Goal: Find specific page/section

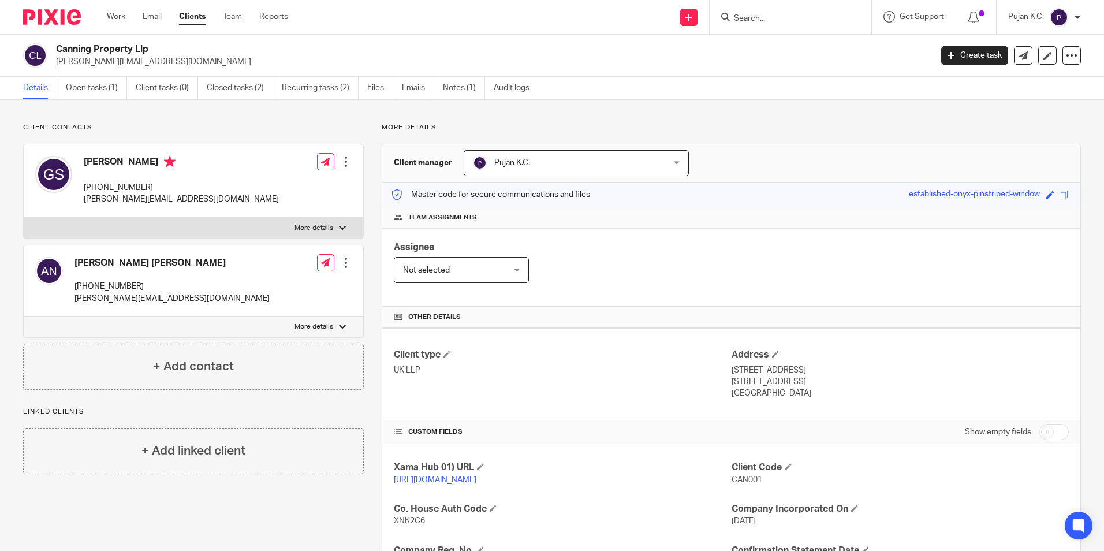
click at [769, 23] on input "Search" at bounding box center [785, 19] width 104 height 10
type input "nwv"
click at [769, 35] on div "Nwv Property Limited Sean Fallon < sean.fallon@ nwv property.co.uk >" at bounding box center [861, 49] width 281 height 45
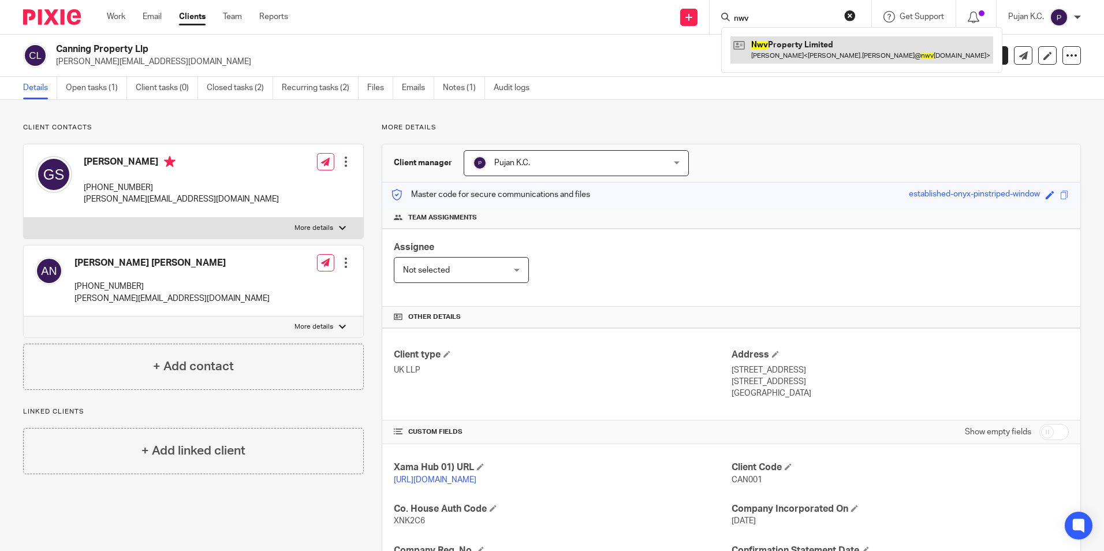
click at [767, 43] on link at bounding box center [861, 49] width 263 height 27
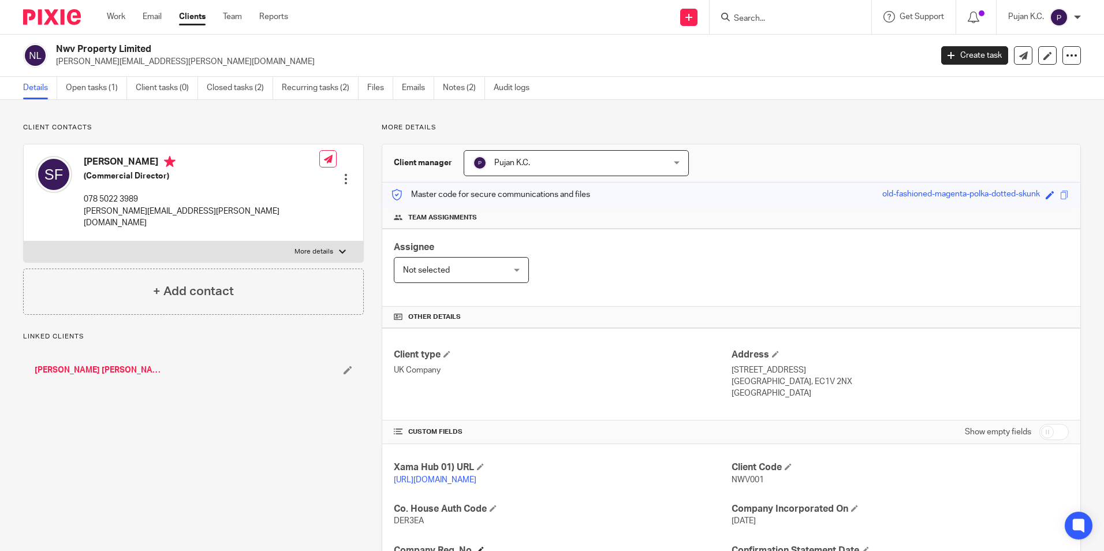
scroll to position [115, 0]
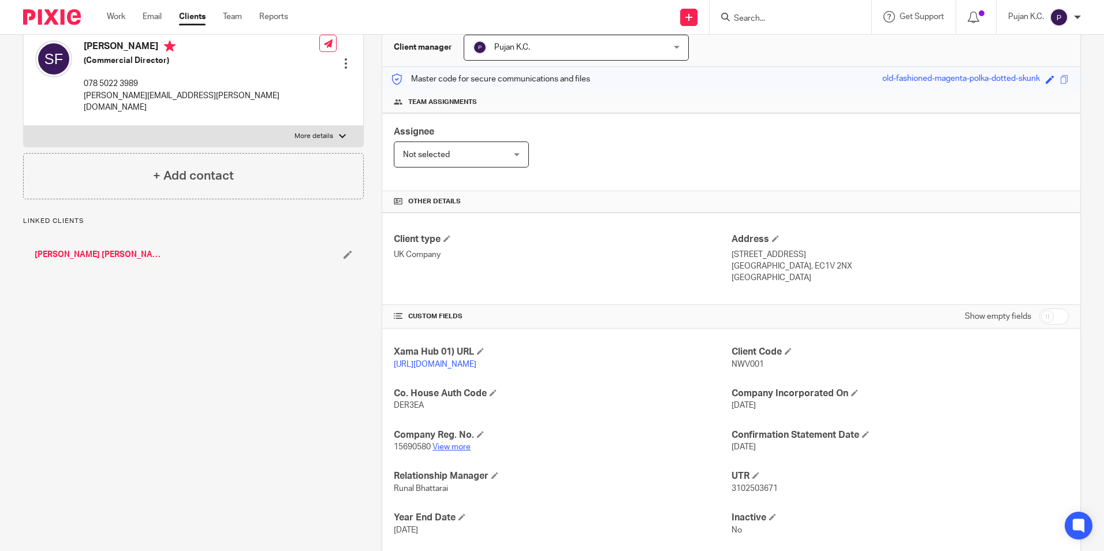
click at [452, 451] on link "View more" at bounding box center [451, 447] width 38 height 8
click at [745, 25] on div at bounding box center [791, 17] width 162 height 34
click at [755, 22] on input "Search" at bounding box center [785, 19] width 104 height 10
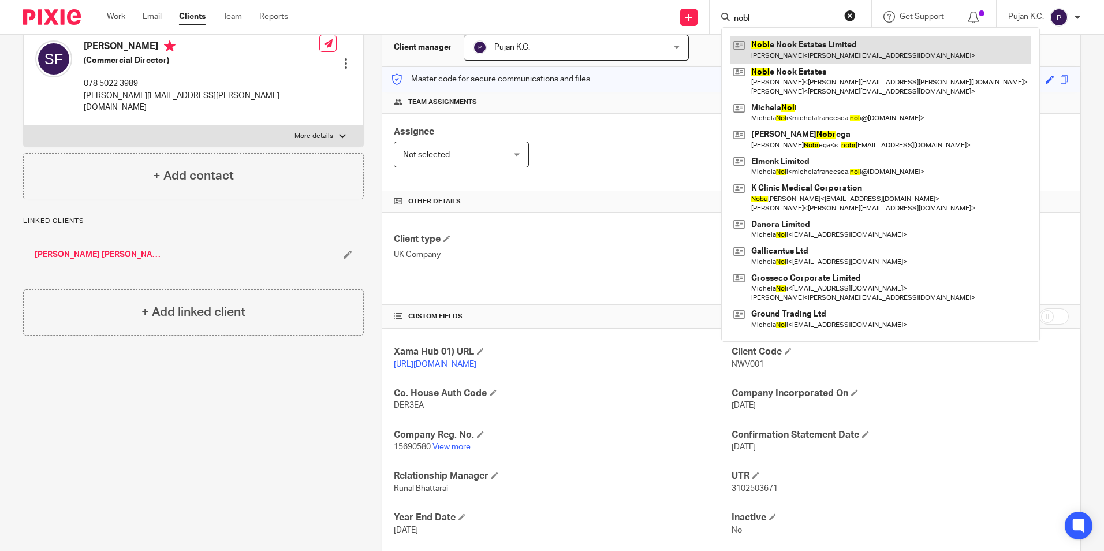
type input "nobl"
click at [776, 53] on link at bounding box center [880, 49] width 300 height 27
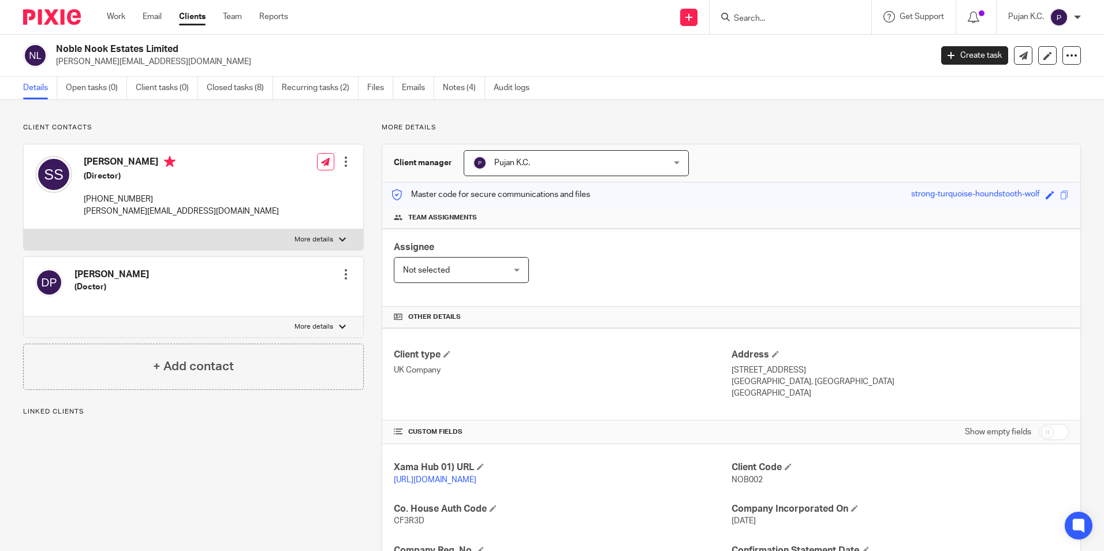
scroll to position [195, 0]
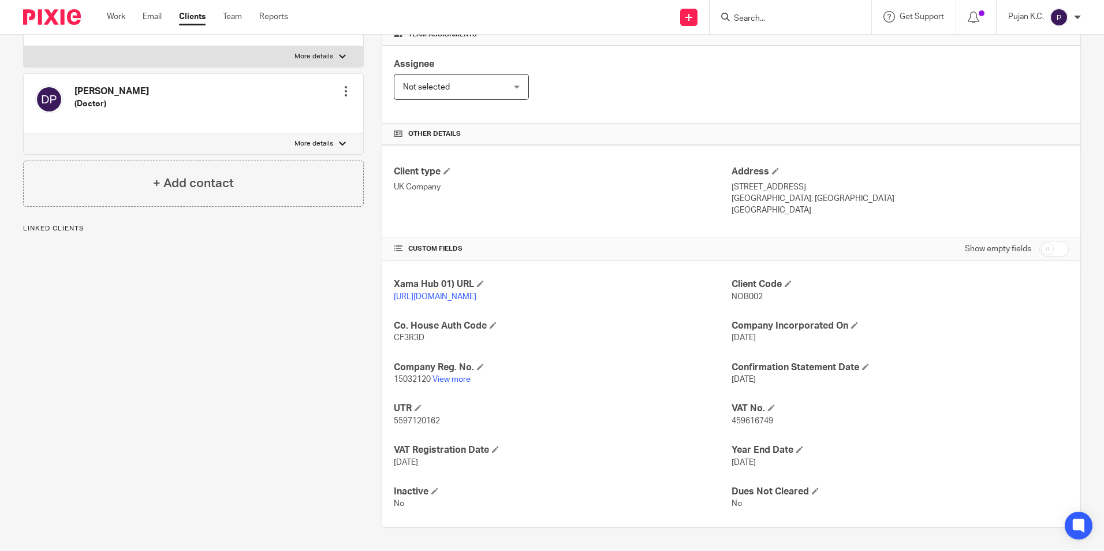
click at [738, 420] on span "459616749" at bounding box center [753, 421] width 42 height 8
copy span "459616749"
